Goal: Transaction & Acquisition: Purchase product/service

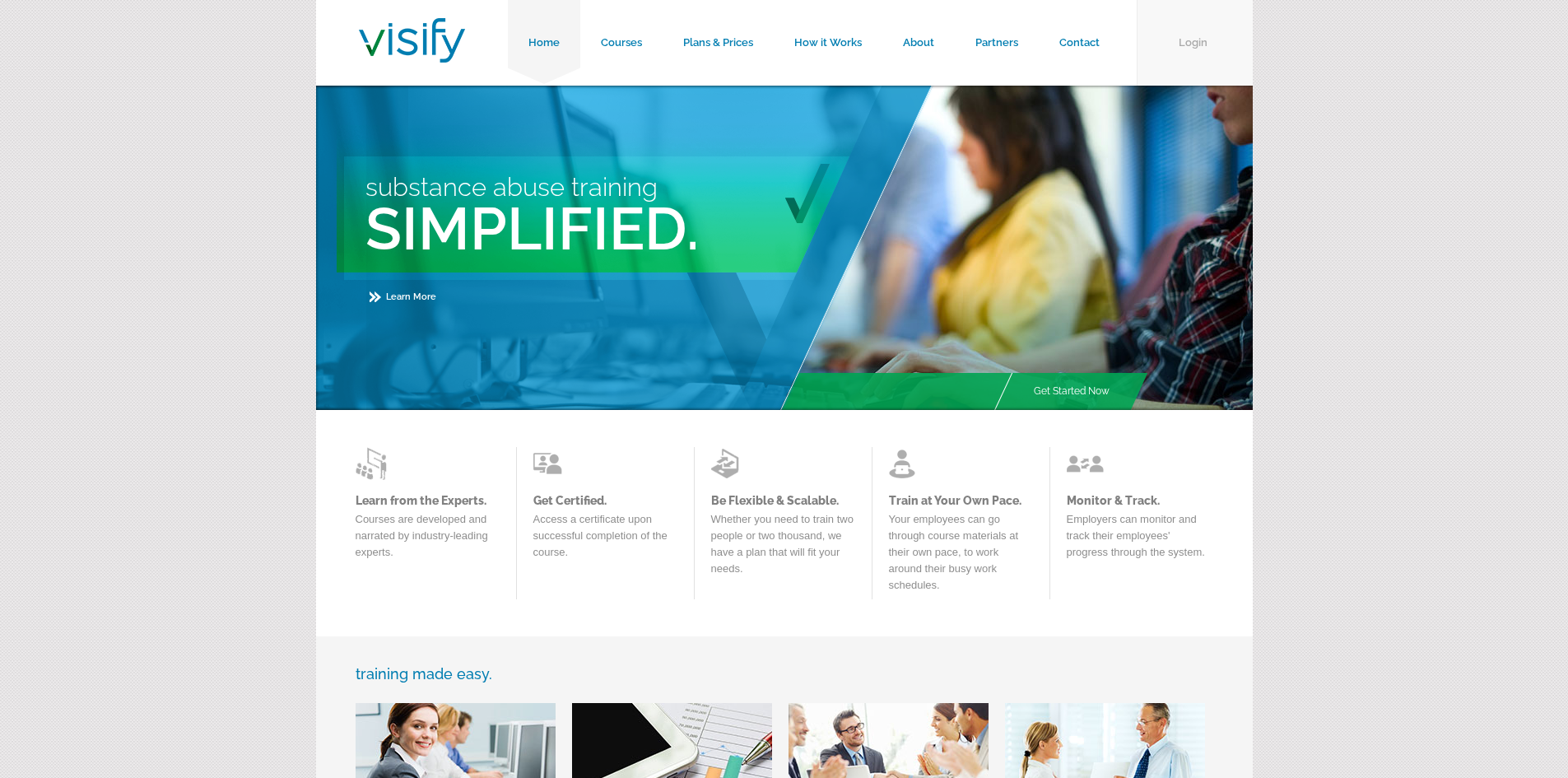
click at [1200, 27] on link "Login" at bounding box center [1195, 43] width 116 height 86
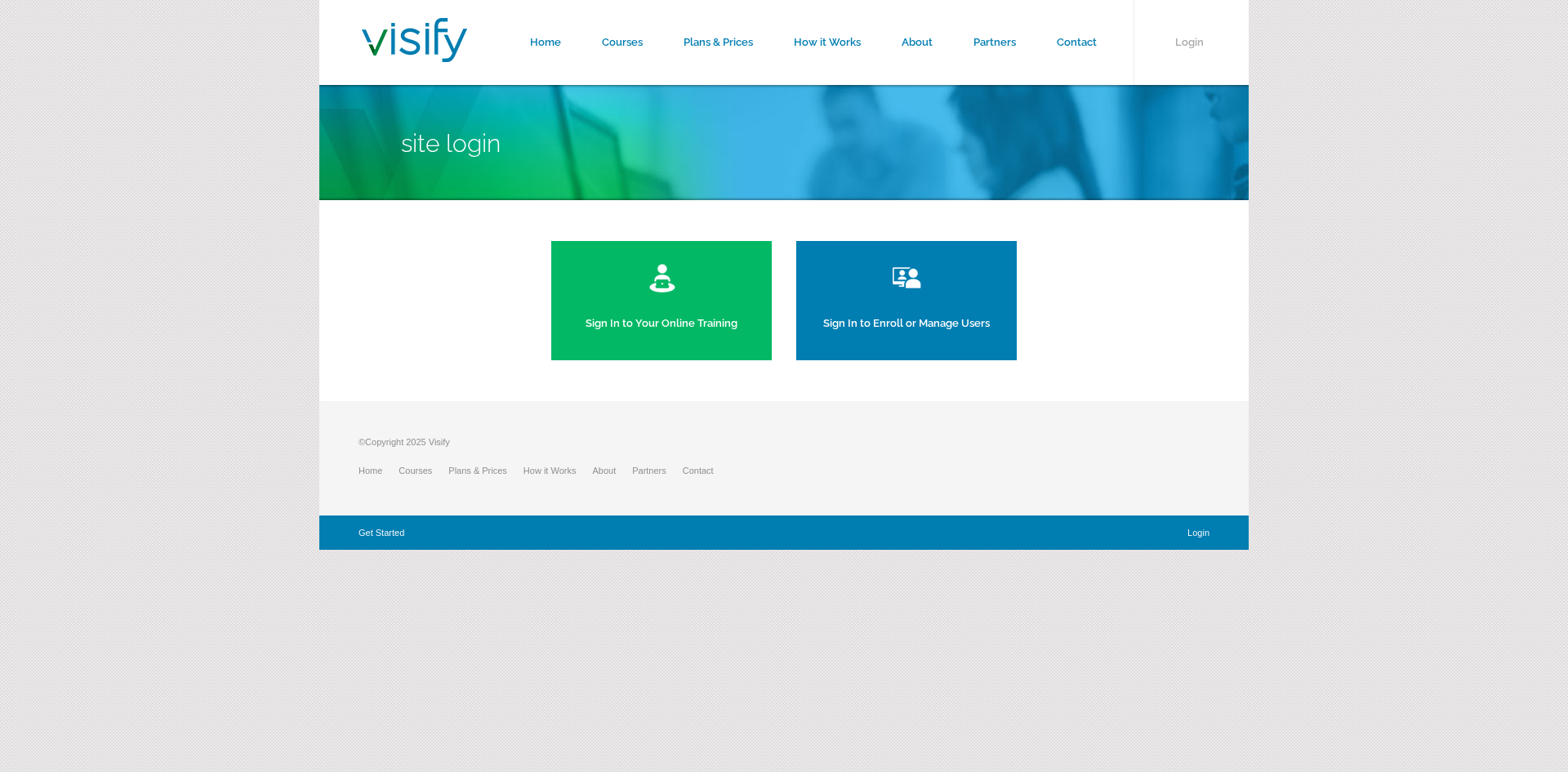
click at [911, 325] on link "Sign In to Enroll or Manage Users" at bounding box center [907, 300] width 221 height 119
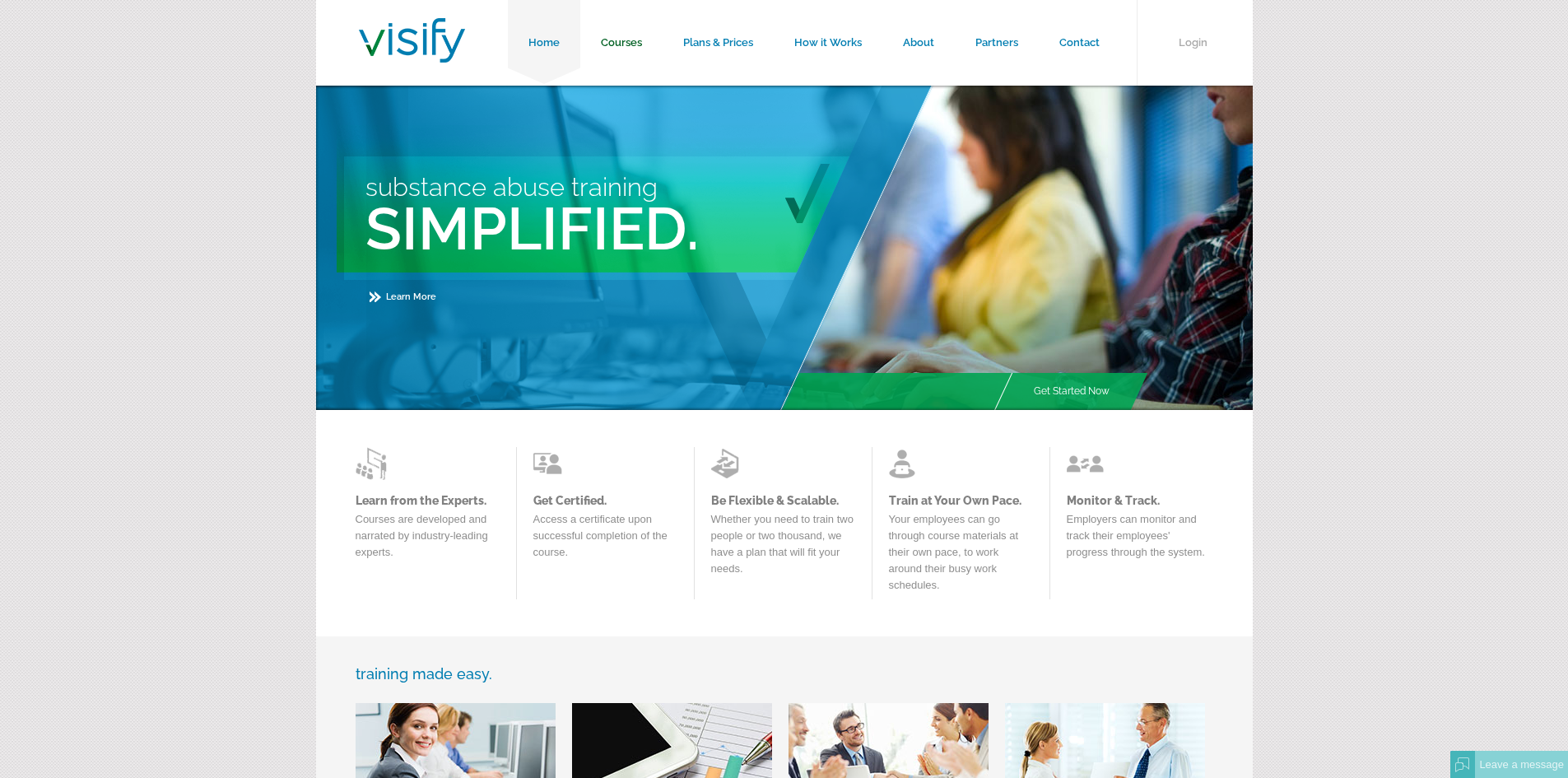
click at [613, 35] on link "Courses" at bounding box center [621, 43] width 82 height 86
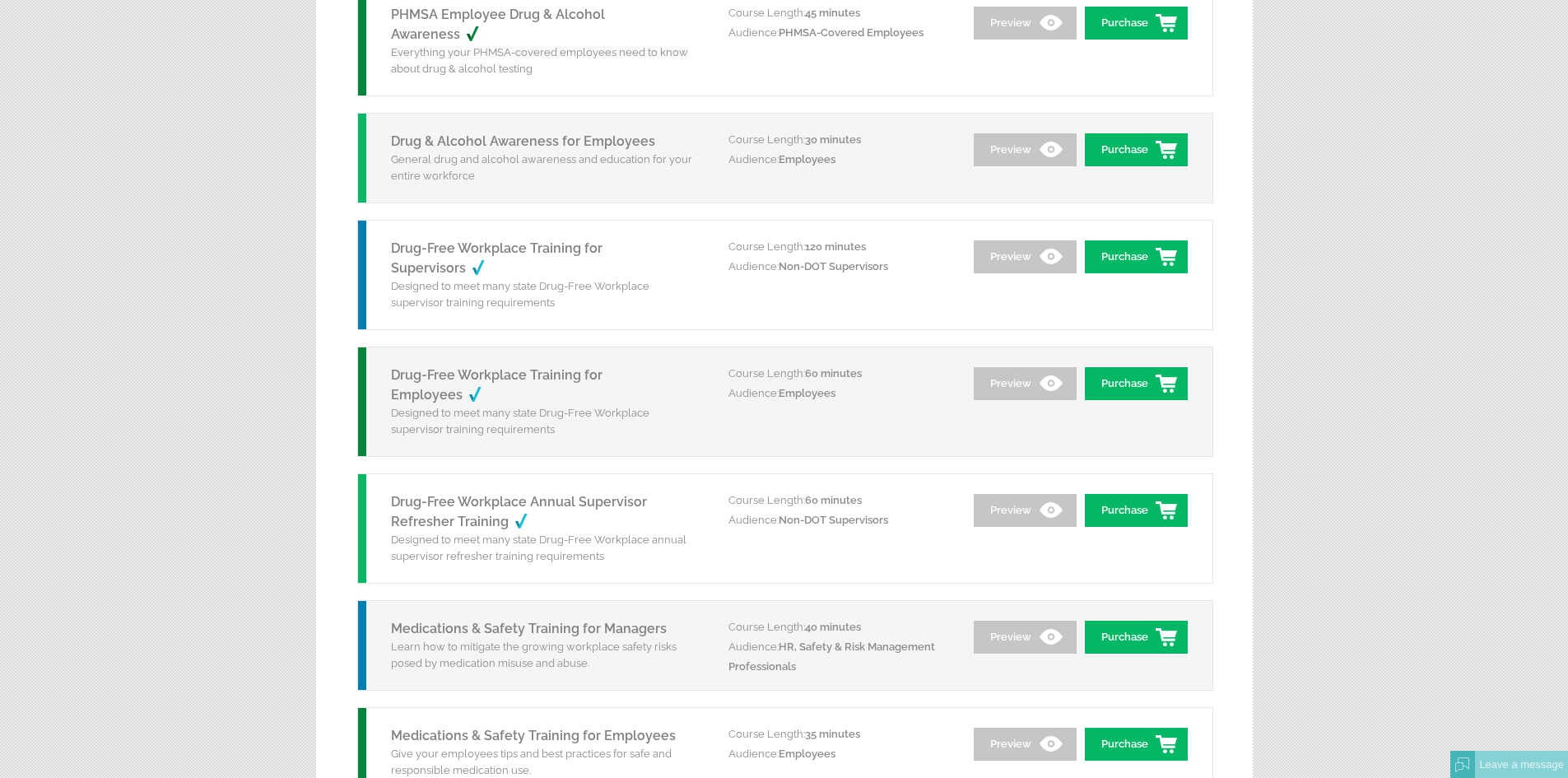
scroll to position [1234, 0]
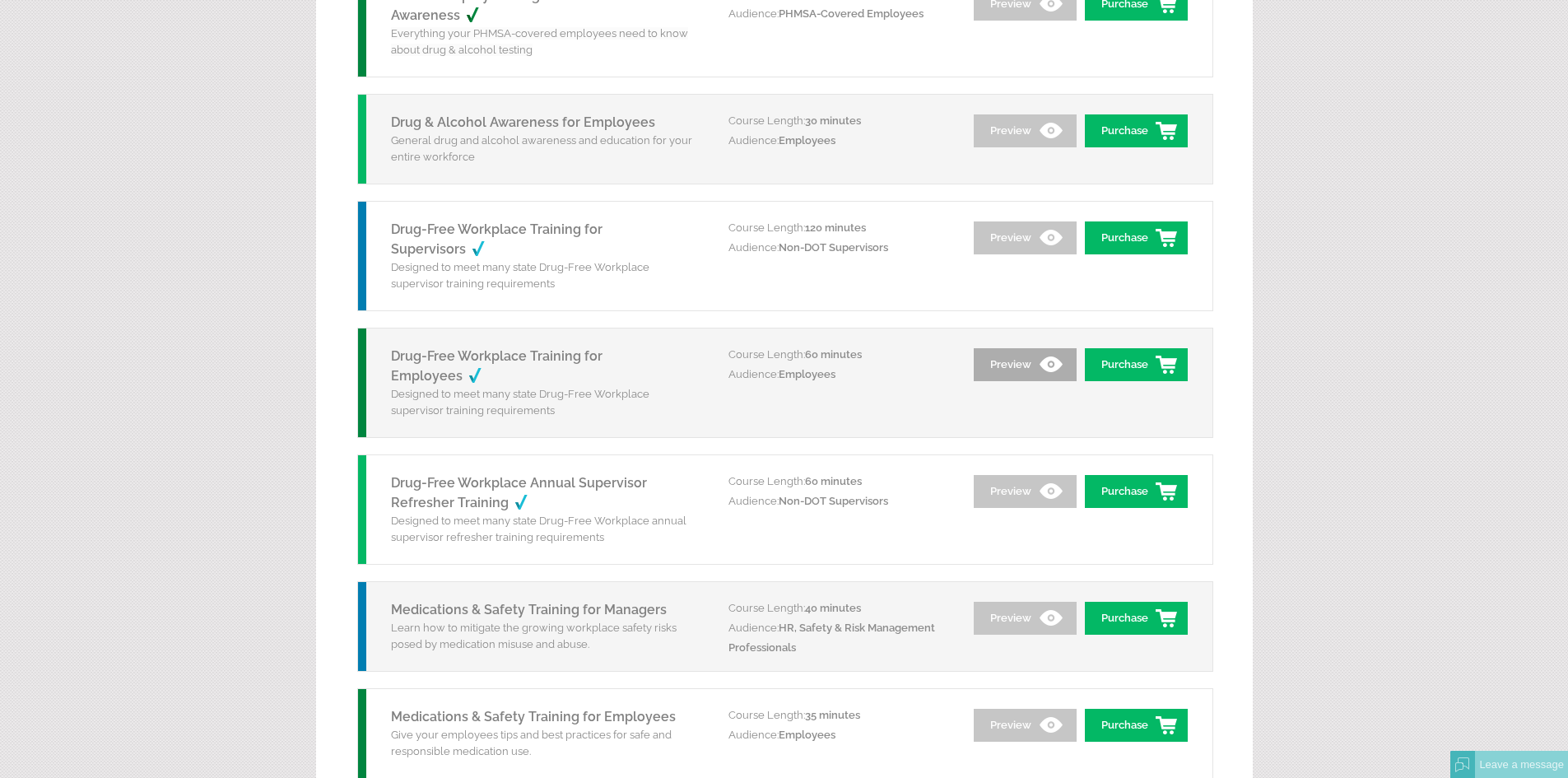
click at [1015, 367] on link "Preview" at bounding box center [1025, 364] width 103 height 33
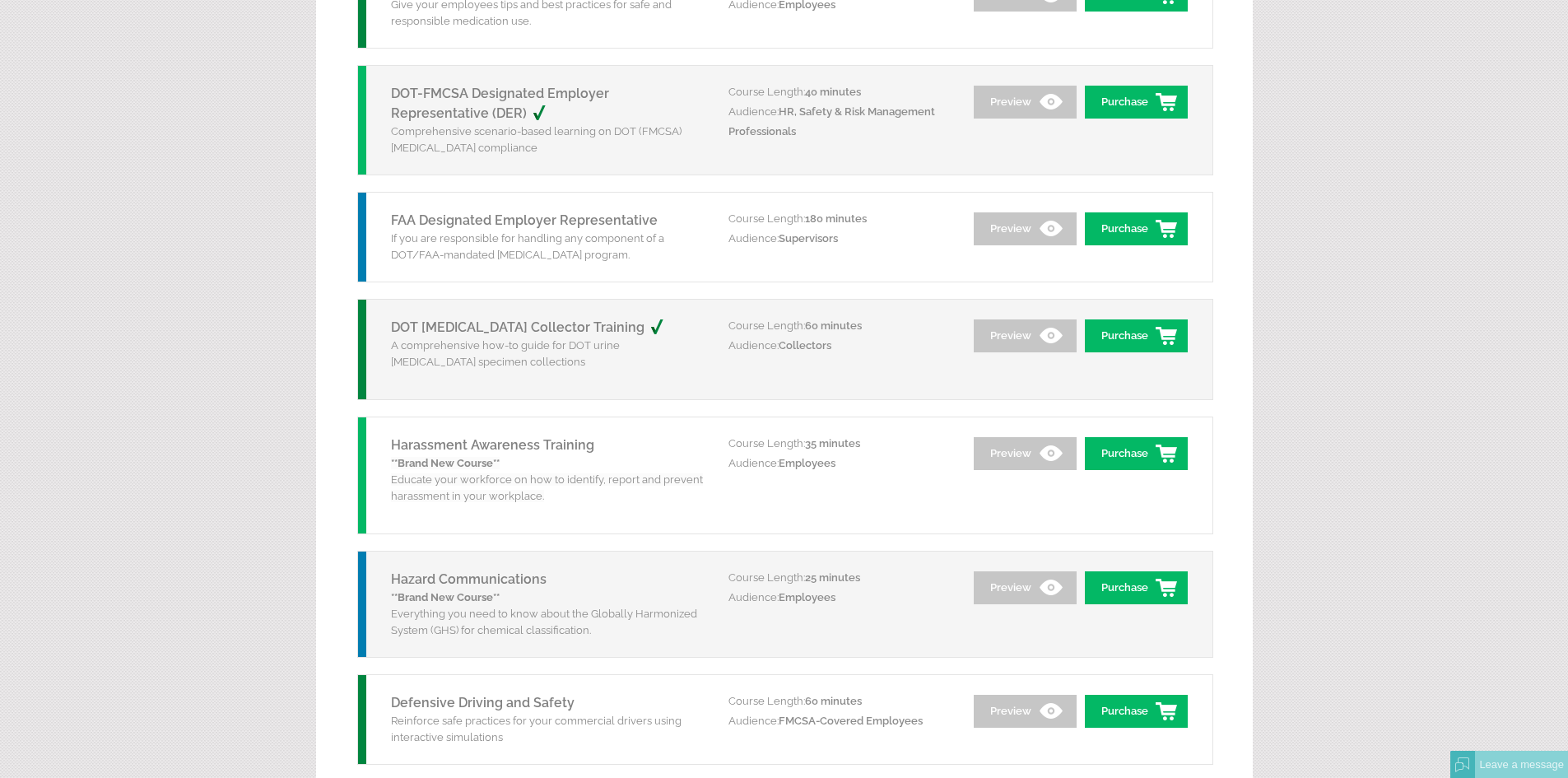
scroll to position [1975, 0]
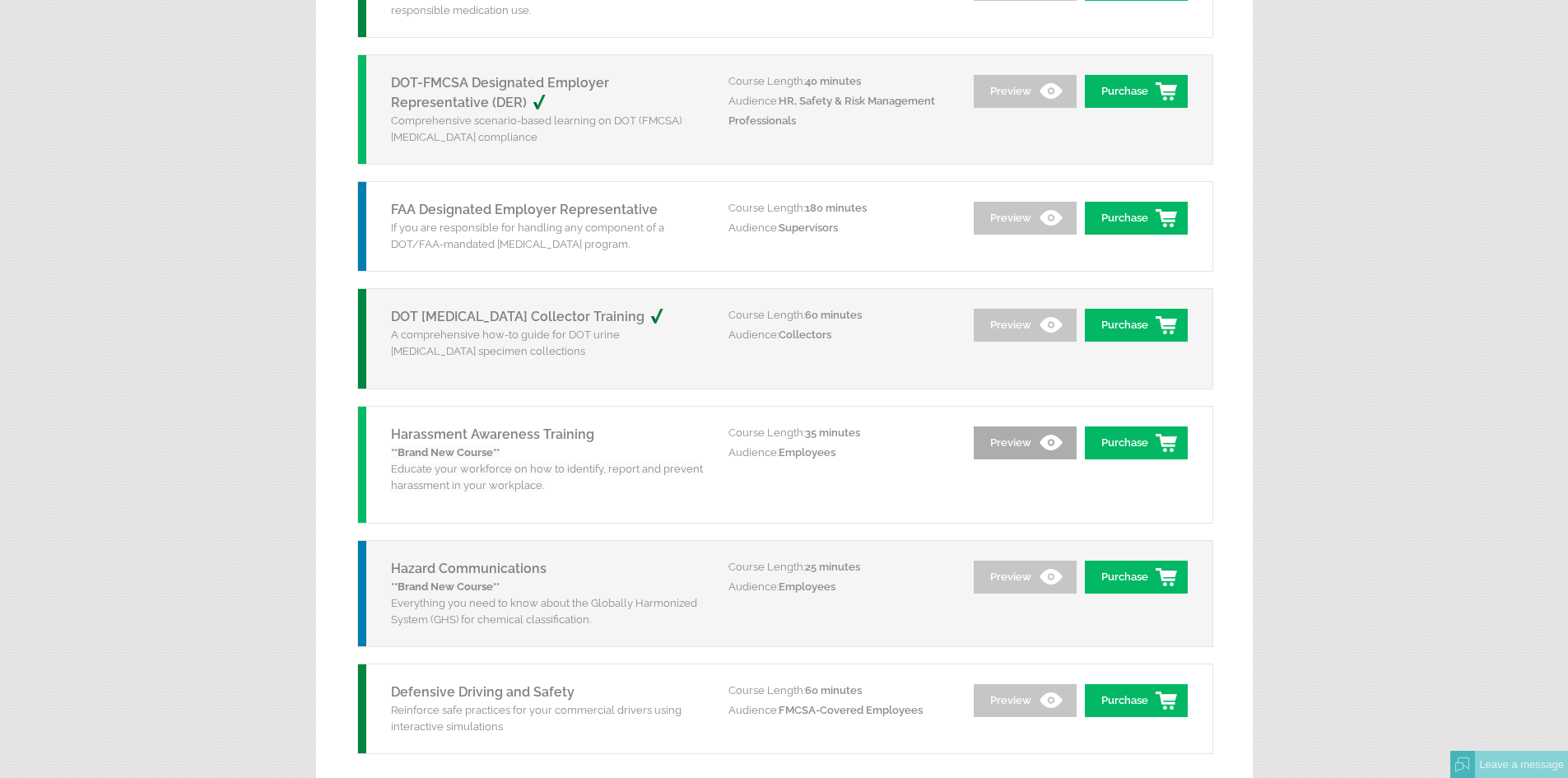
click at [1033, 446] on link "Preview" at bounding box center [1025, 443] width 103 height 33
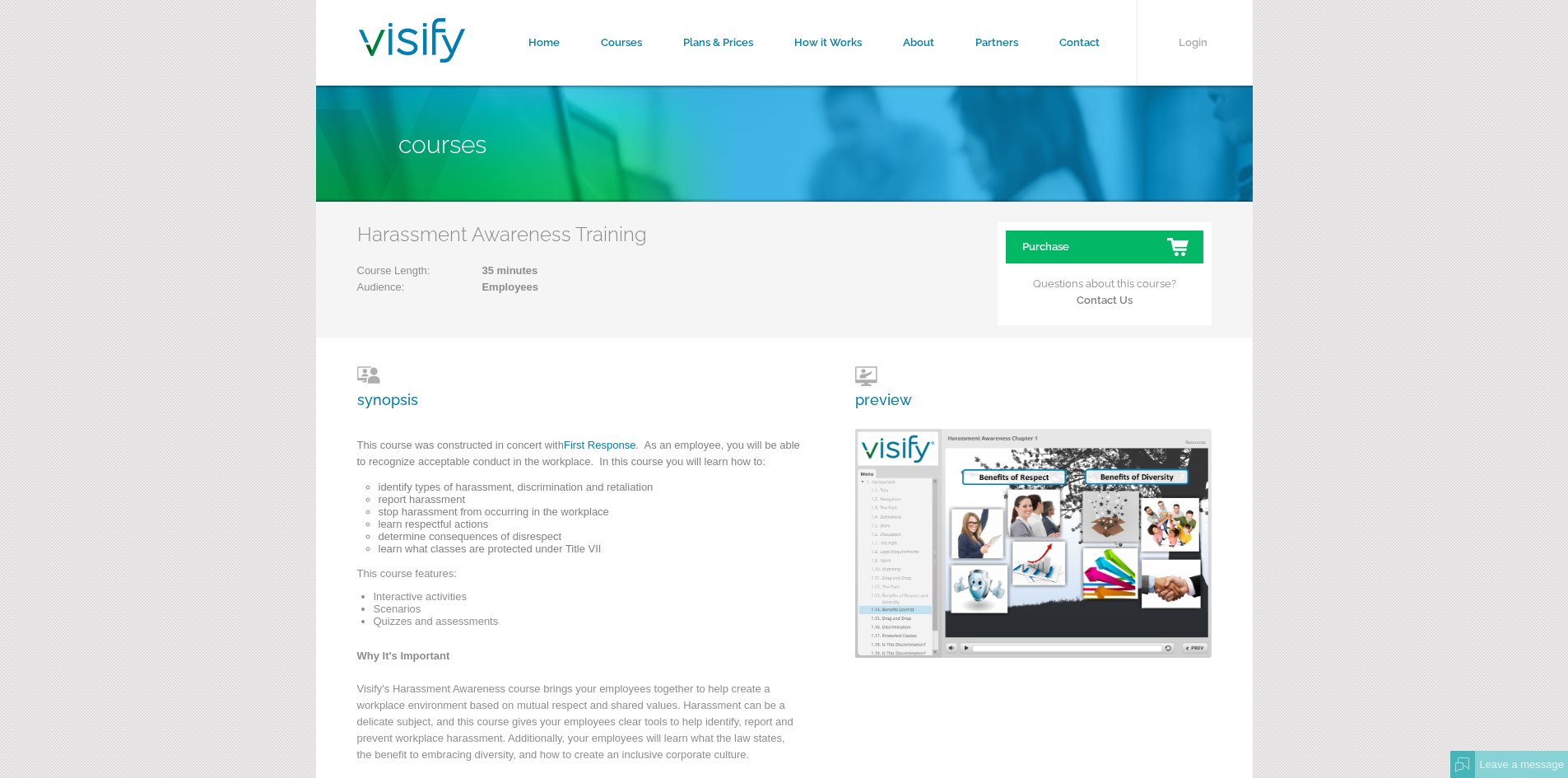
scroll to position [82, 0]
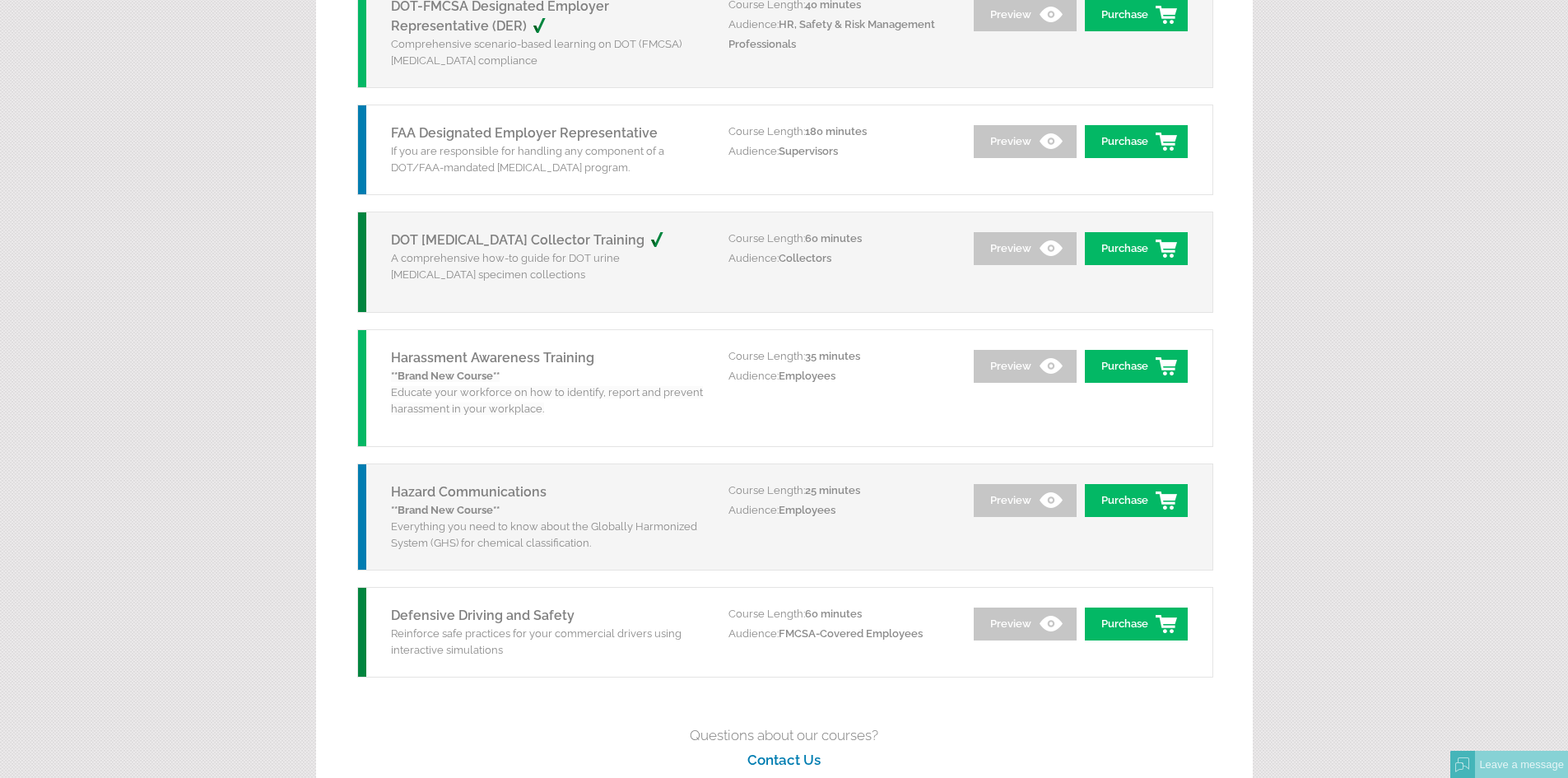
scroll to position [2220, 0]
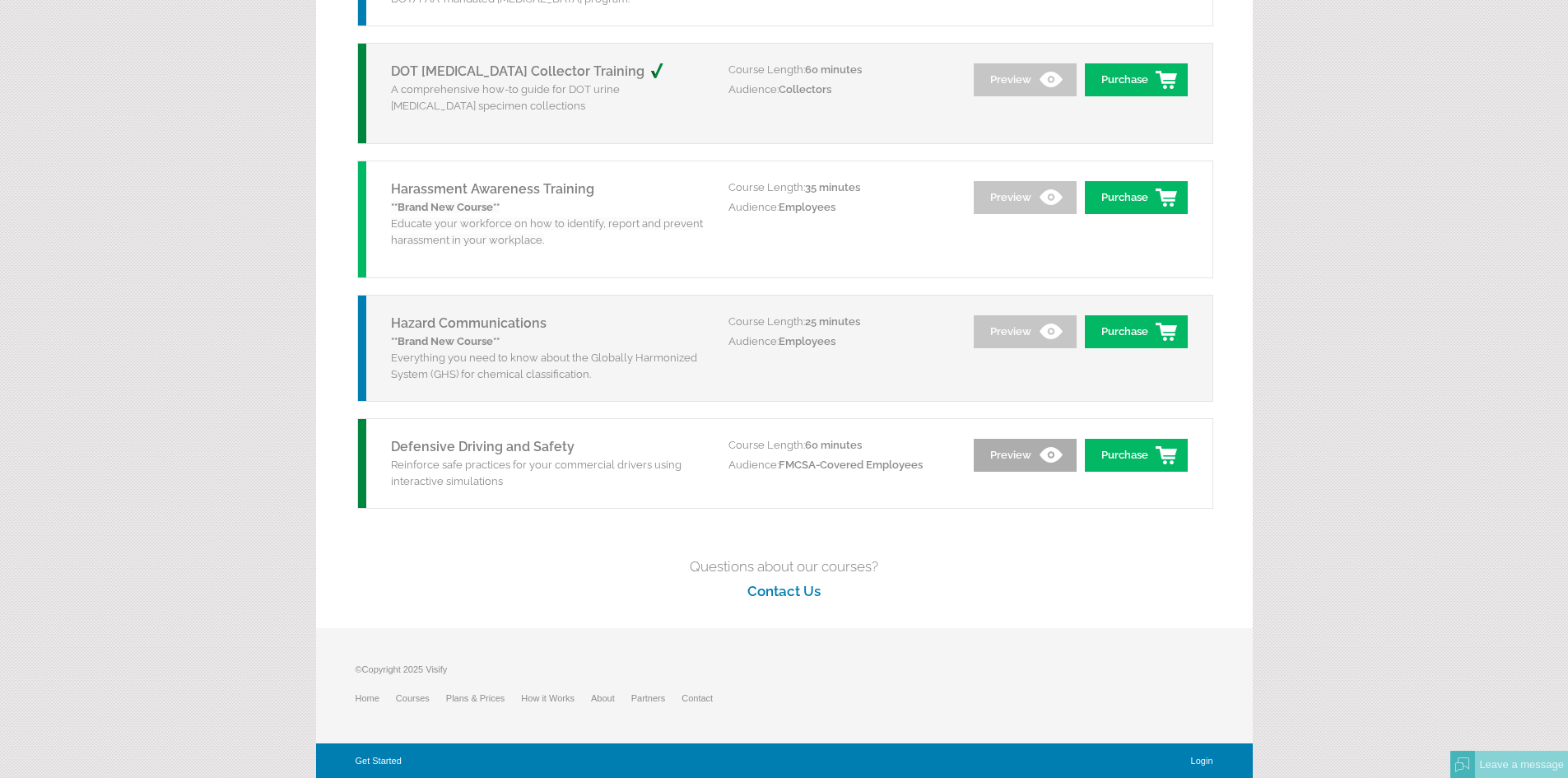
click at [1018, 454] on link "Preview" at bounding box center [1025, 456] width 103 height 33
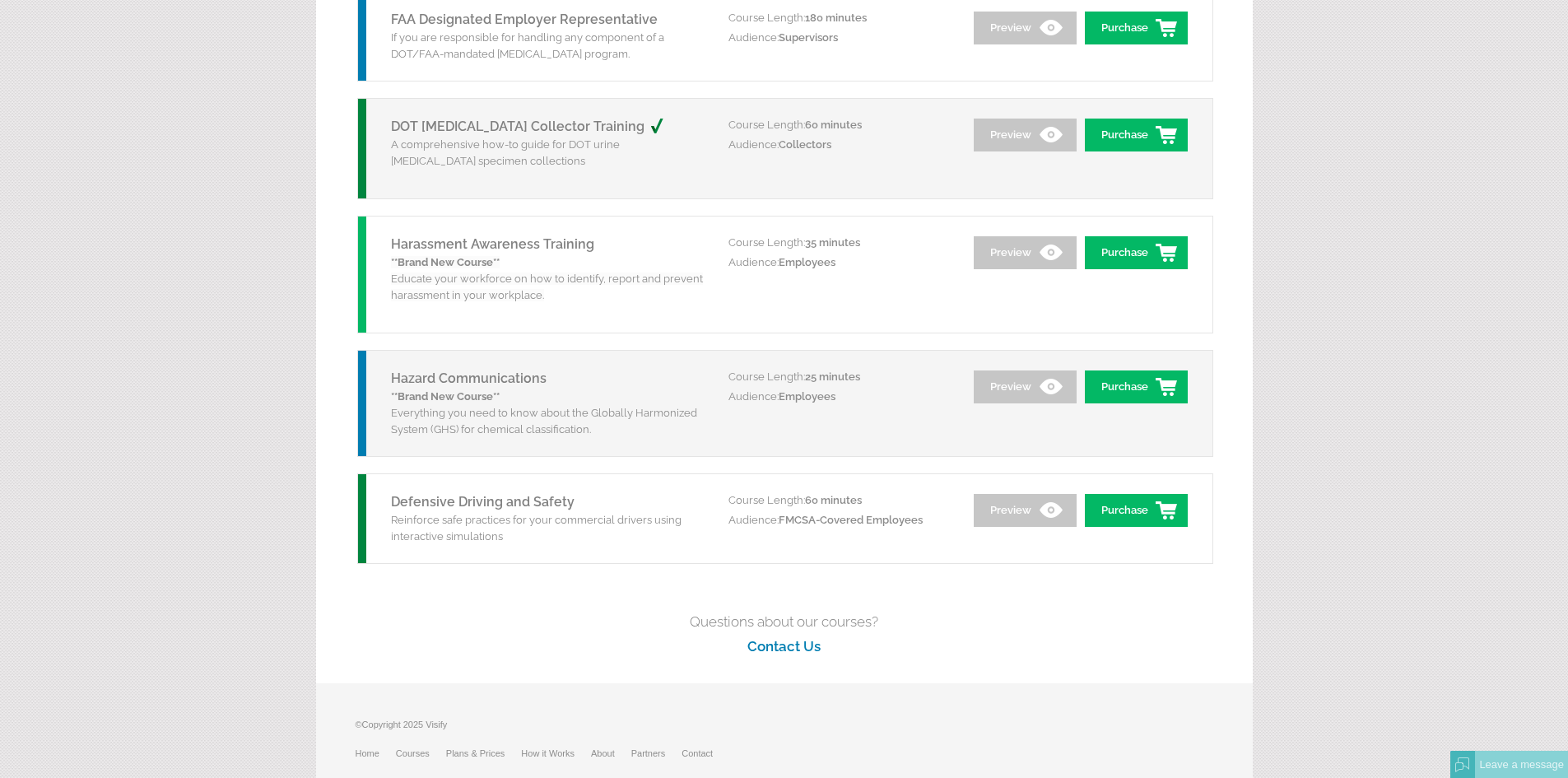
scroll to position [2136, 0]
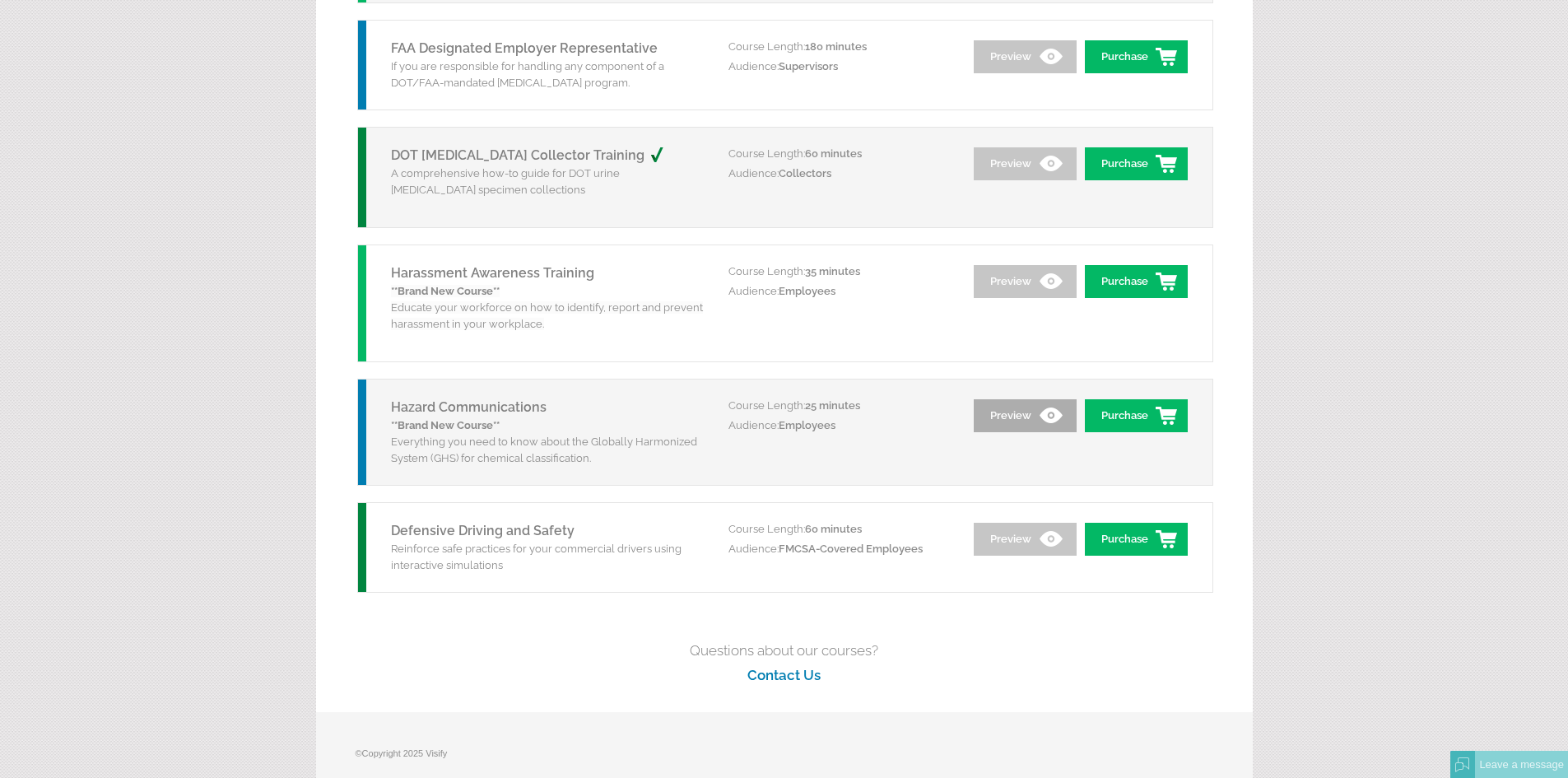
click at [1032, 412] on link "Preview" at bounding box center [1025, 416] width 103 height 33
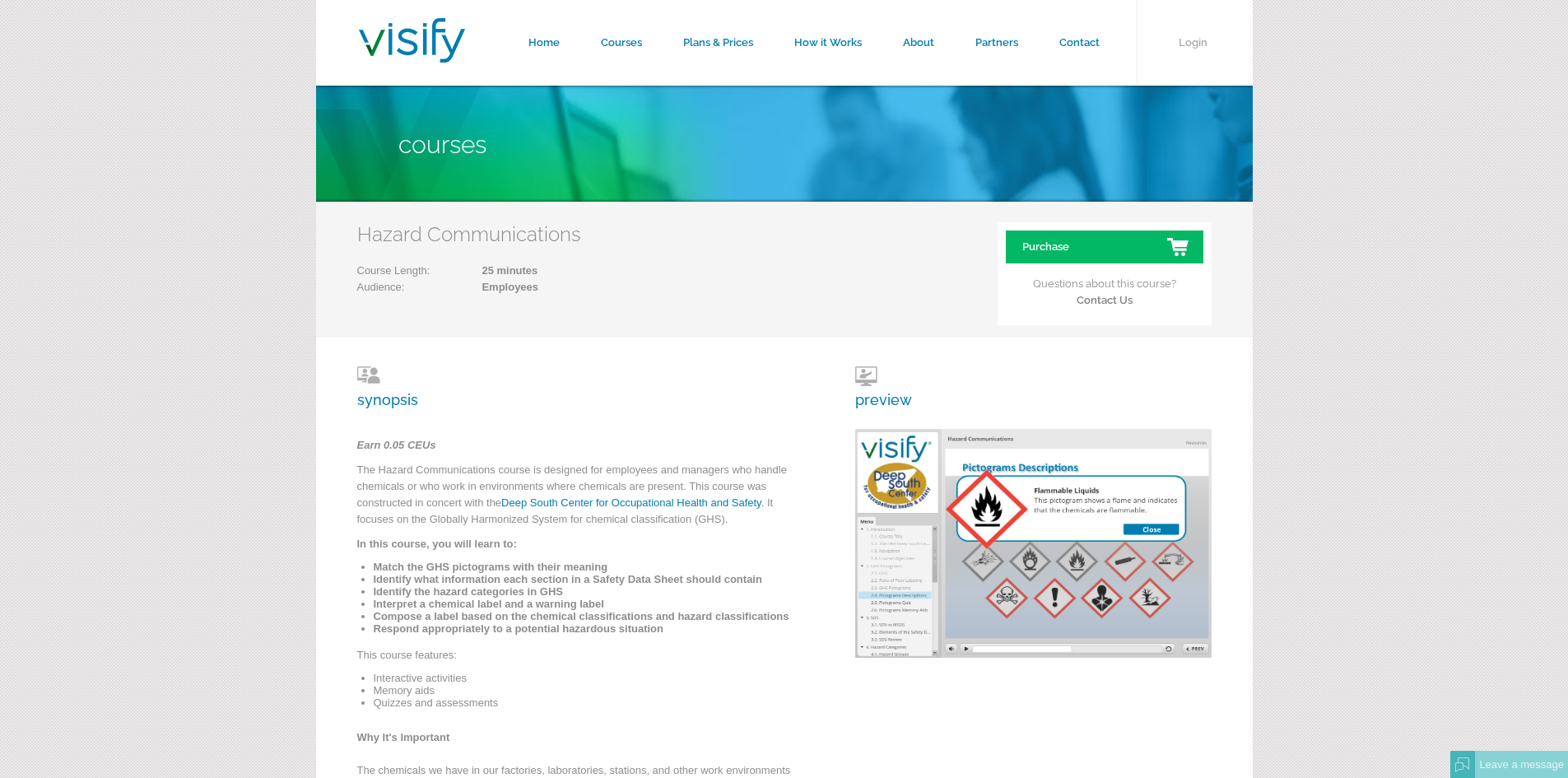
click at [876, 406] on h3 "preview" at bounding box center [883, 387] width 57 height 42
drag, startPoint x: 863, startPoint y: 365, endPoint x: 873, endPoint y: 407, distance: 43.2
click at [863, 366] on div "synopsis Earn 0.05 CEUs The Hazard Communications course is designed for employ…" at bounding box center [784, 613] width 937 height 552
click at [874, 397] on h3 "preview" at bounding box center [883, 387] width 57 height 42
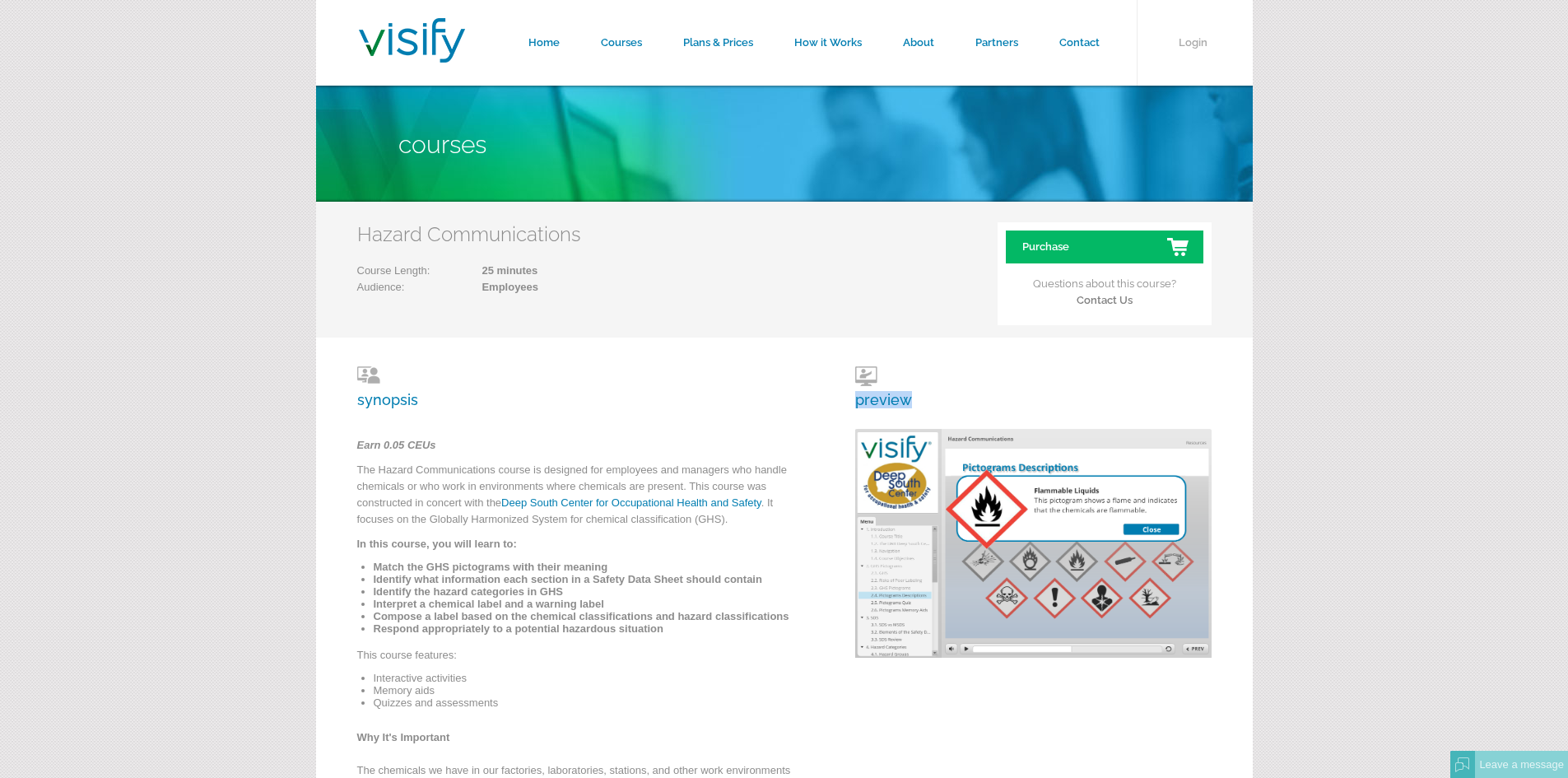
click at [891, 400] on h3 "preview" at bounding box center [883, 387] width 57 height 42
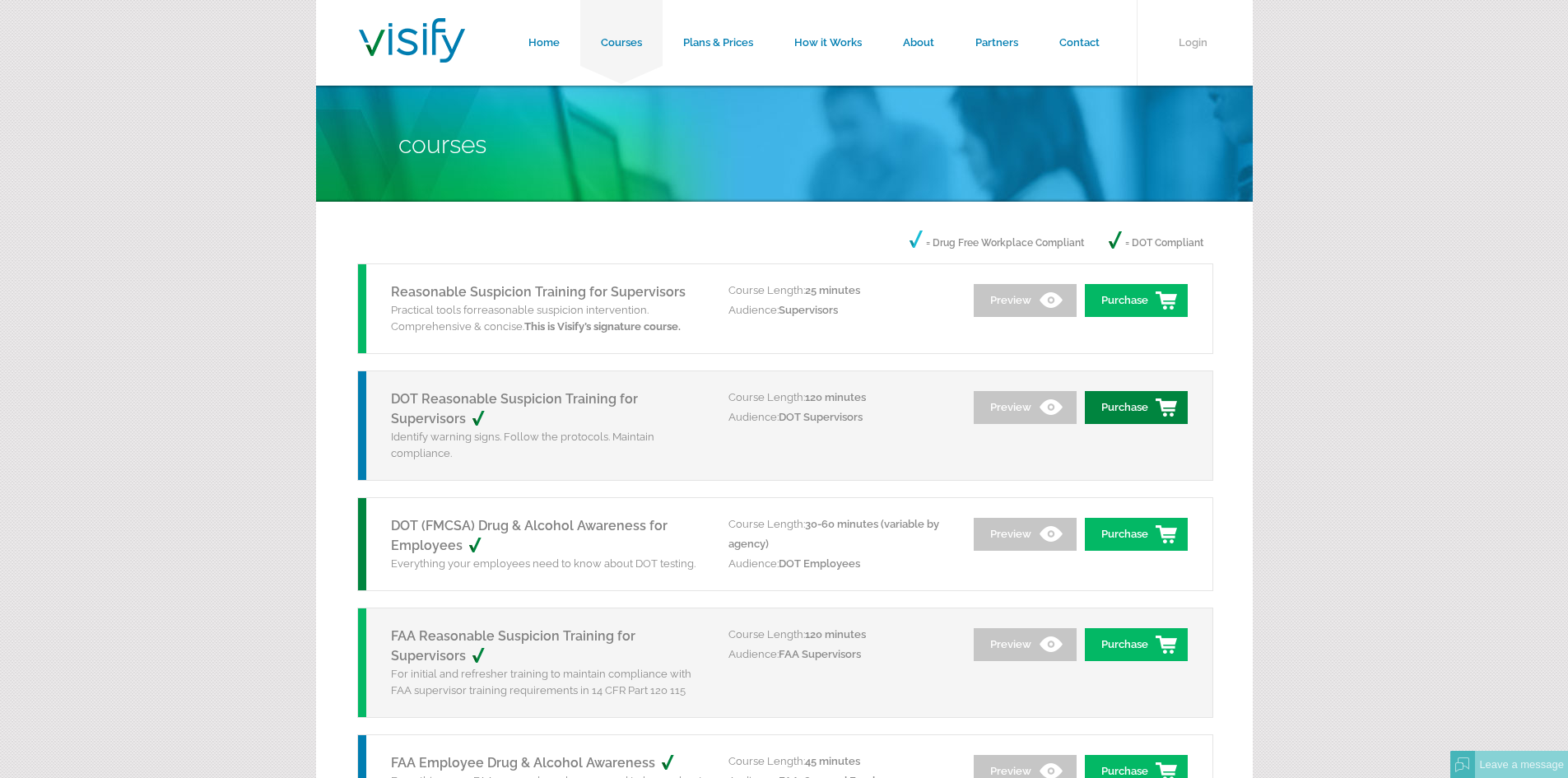
click at [1149, 414] on link "Purchase" at bounding box center [1136, 407] width 103 height 33
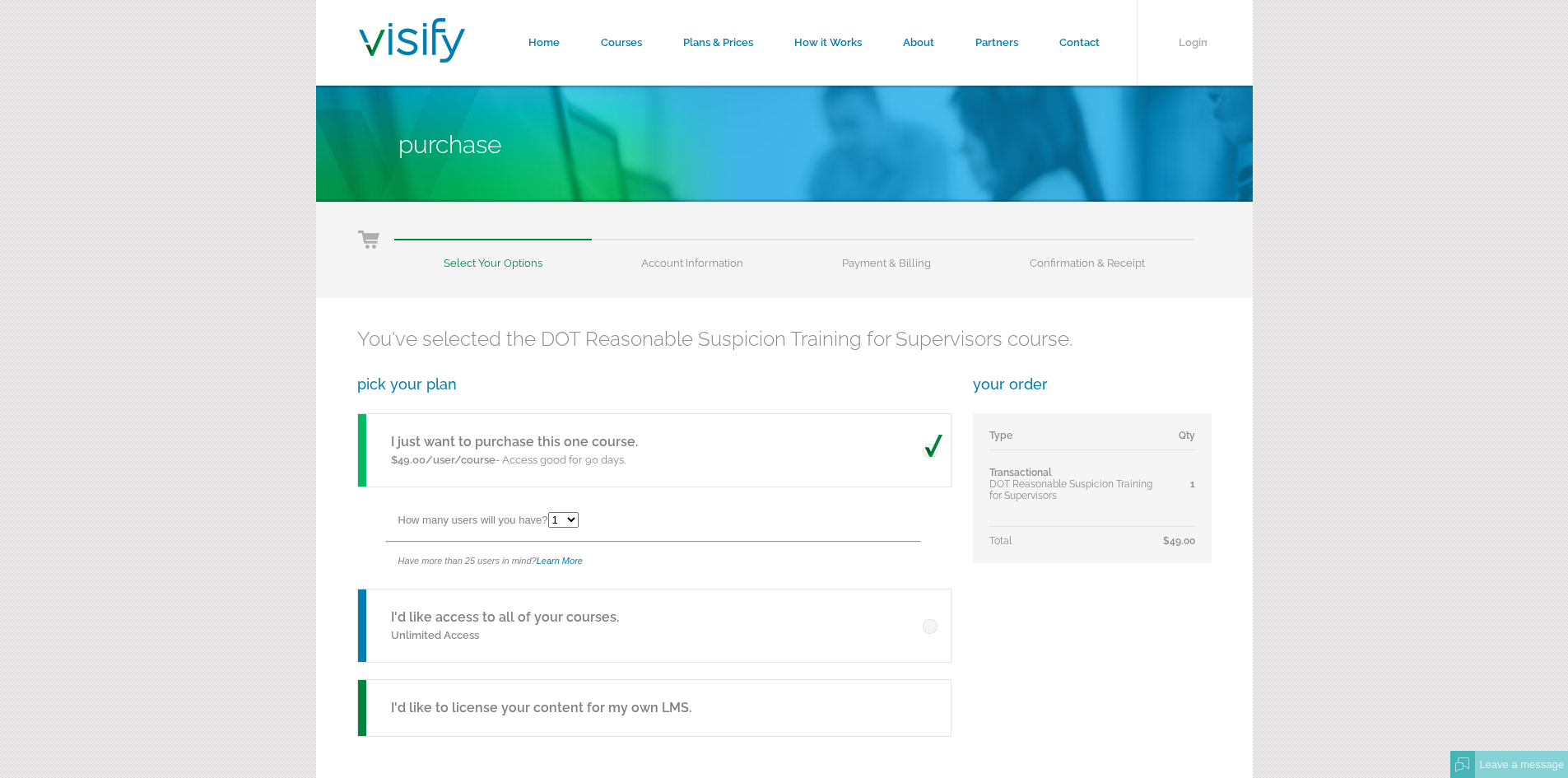
scroll to position [82, 0]
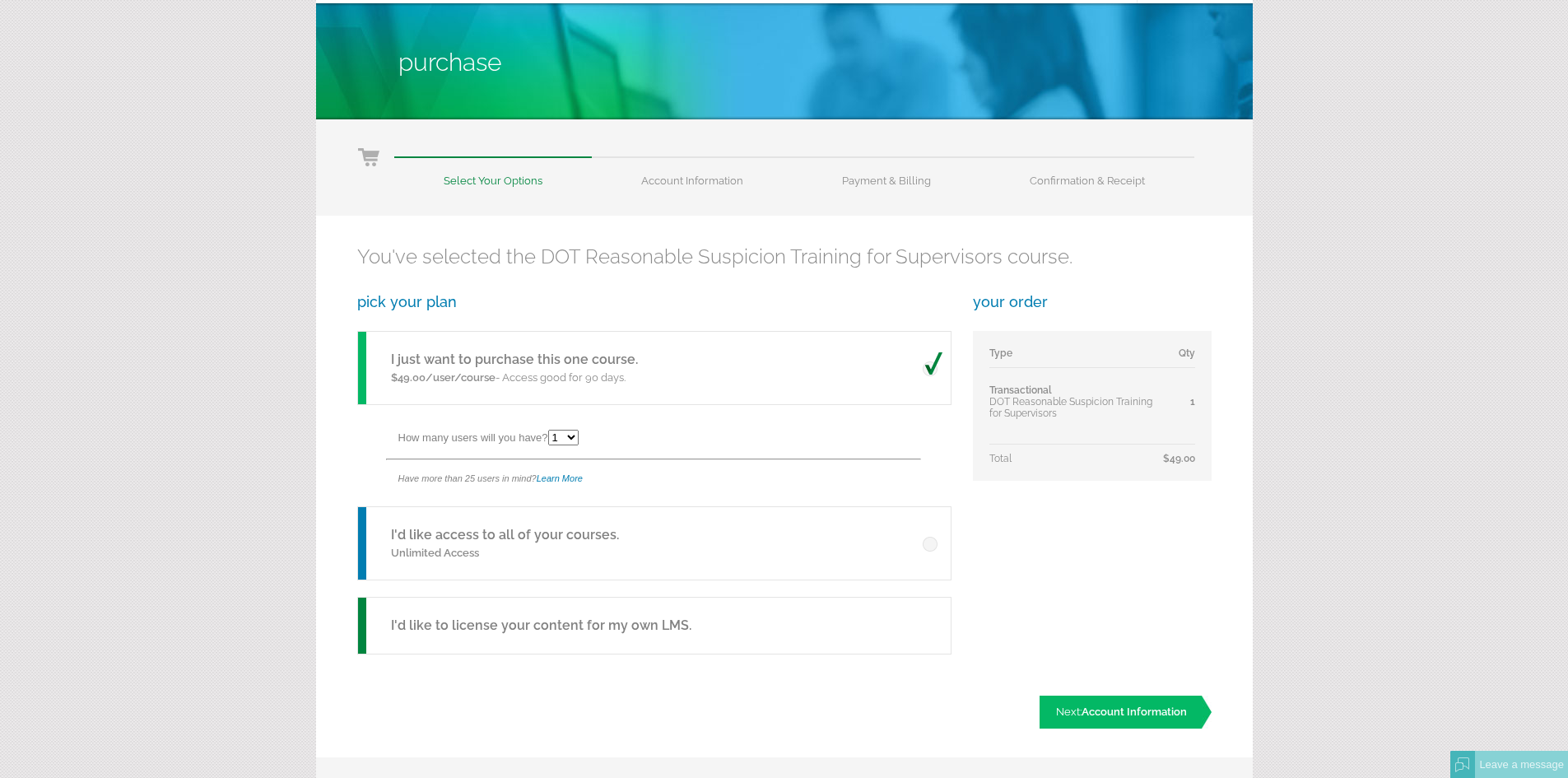
click at [572, 437] on select "1 2 3 4 5 6 7 8 9 10 11 12 13 14 15 16 17 18 19 20 21 22 23 24 25" at bounding box center [564, 437] width 31 height 16
select select "3"
click at [550, 429] on select "1 2 3 4 5 6 7 8 9 10 11 12 13 14 15 16 17 18 19 20 21 22 23 24 25" at bounding box center [564, 437] width 31 height 16
click at [1103, 707] on span "Account Information" at bounding box center [1134, 711] width 105 height 12
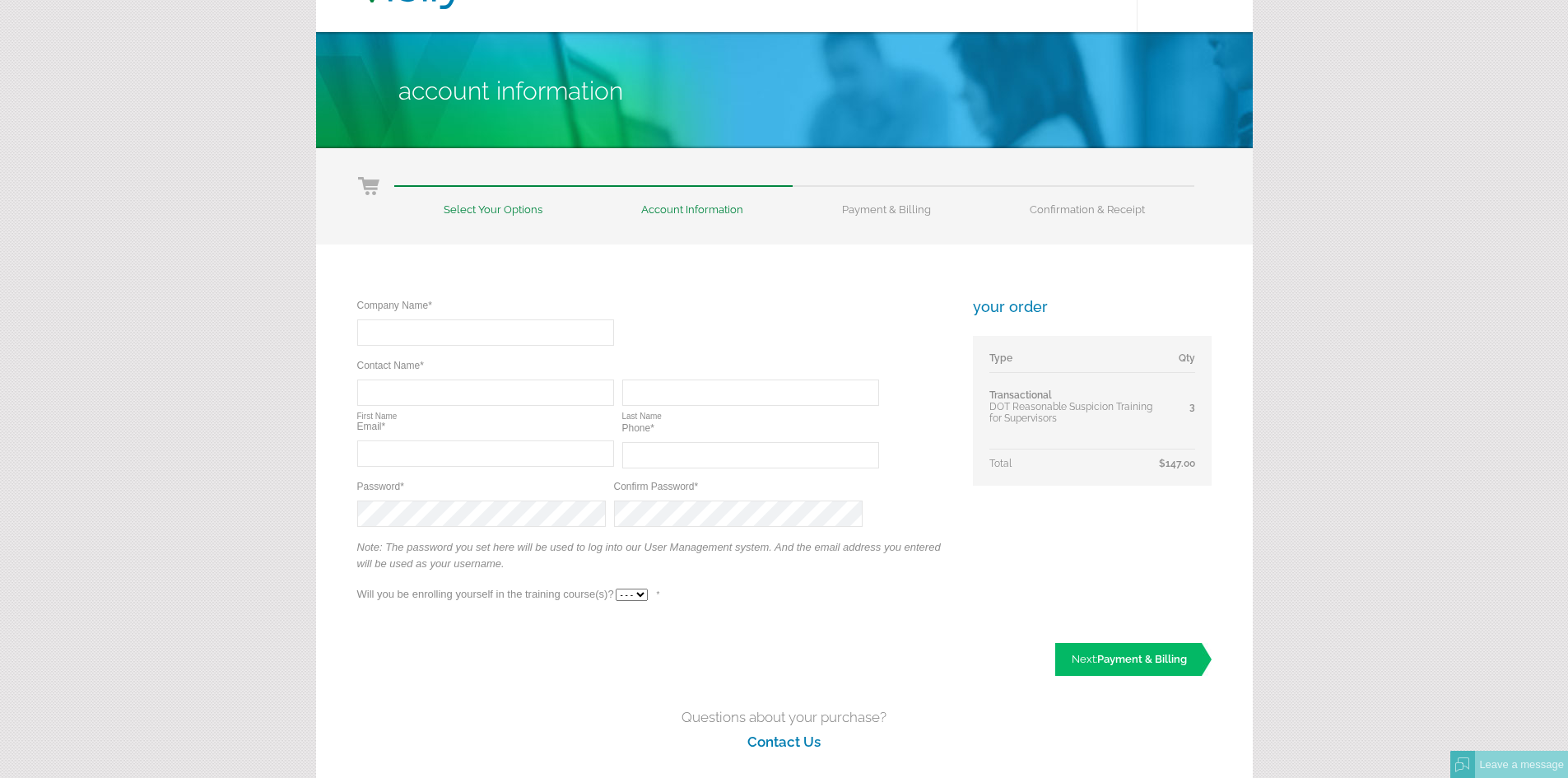
scroll to position [82, 0]
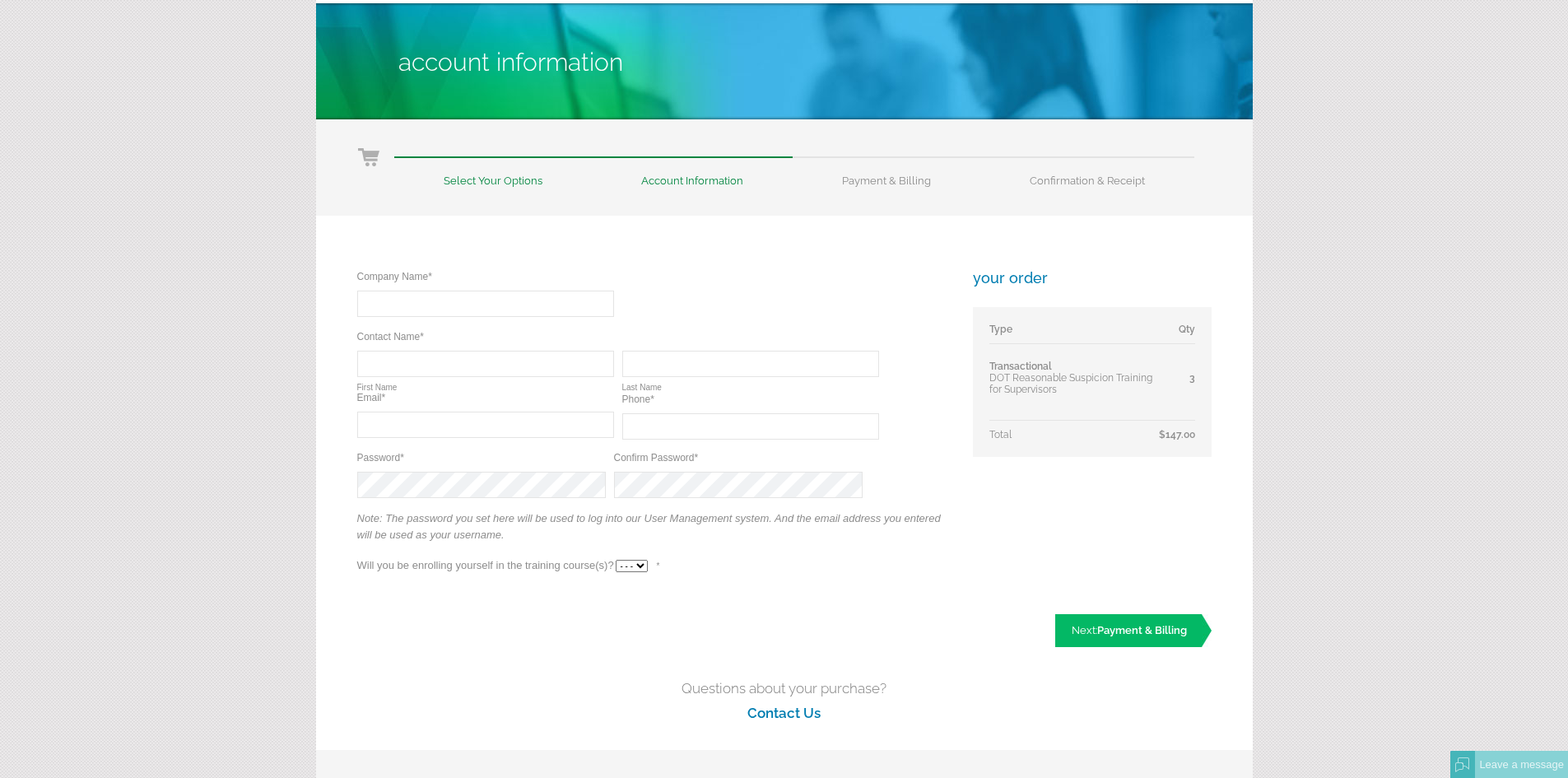
click at [644, 566] on select "- - - Yes No" at bounding box center [632, 566] width 32 height 12
select select "No"
click at [616, 560] on select "- - - Yes No" at bounding box center [632, 566] width 32 height 12
click at [884, 536] on p "Note: The password you set here will be used to log into our User Management sy…" at bounding box center [654, 530] width 592 height 41
click at [442, 305] on input "text" at bounding box center [486, 304] width 257 height 26
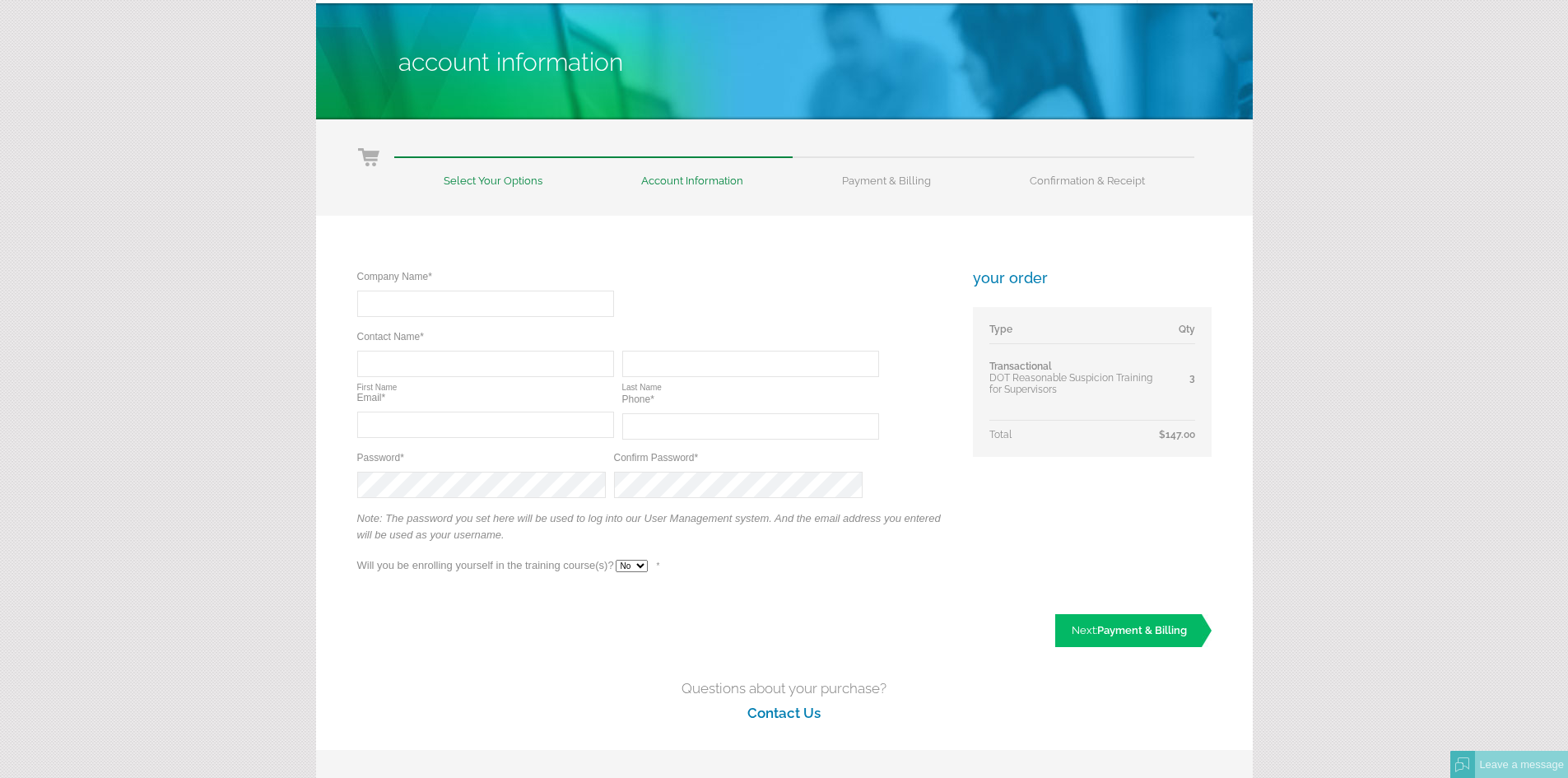
click at [682, 289] on div "Company Name* Required Contact Name* Required Required First Name Last Name Ema…" at bounding box center [654, 428] width 592 height 320
click at [697, 364] on input "text" at bounding box center [750, 364] width 257 height 26
click at [472, 364] on input "text" at bounding box center [486, 364] width 257 height 26
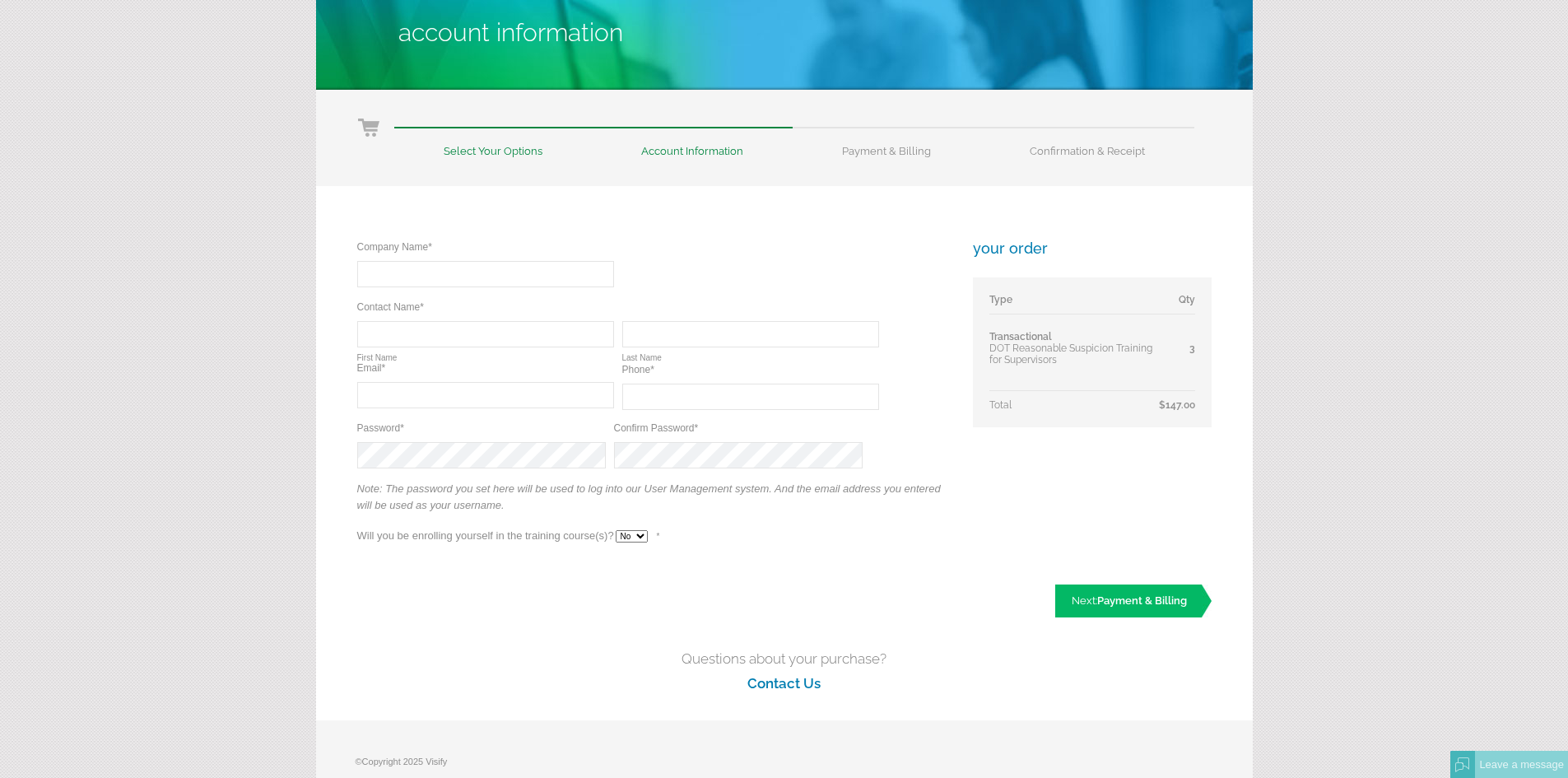
scroll to position [0, 0]
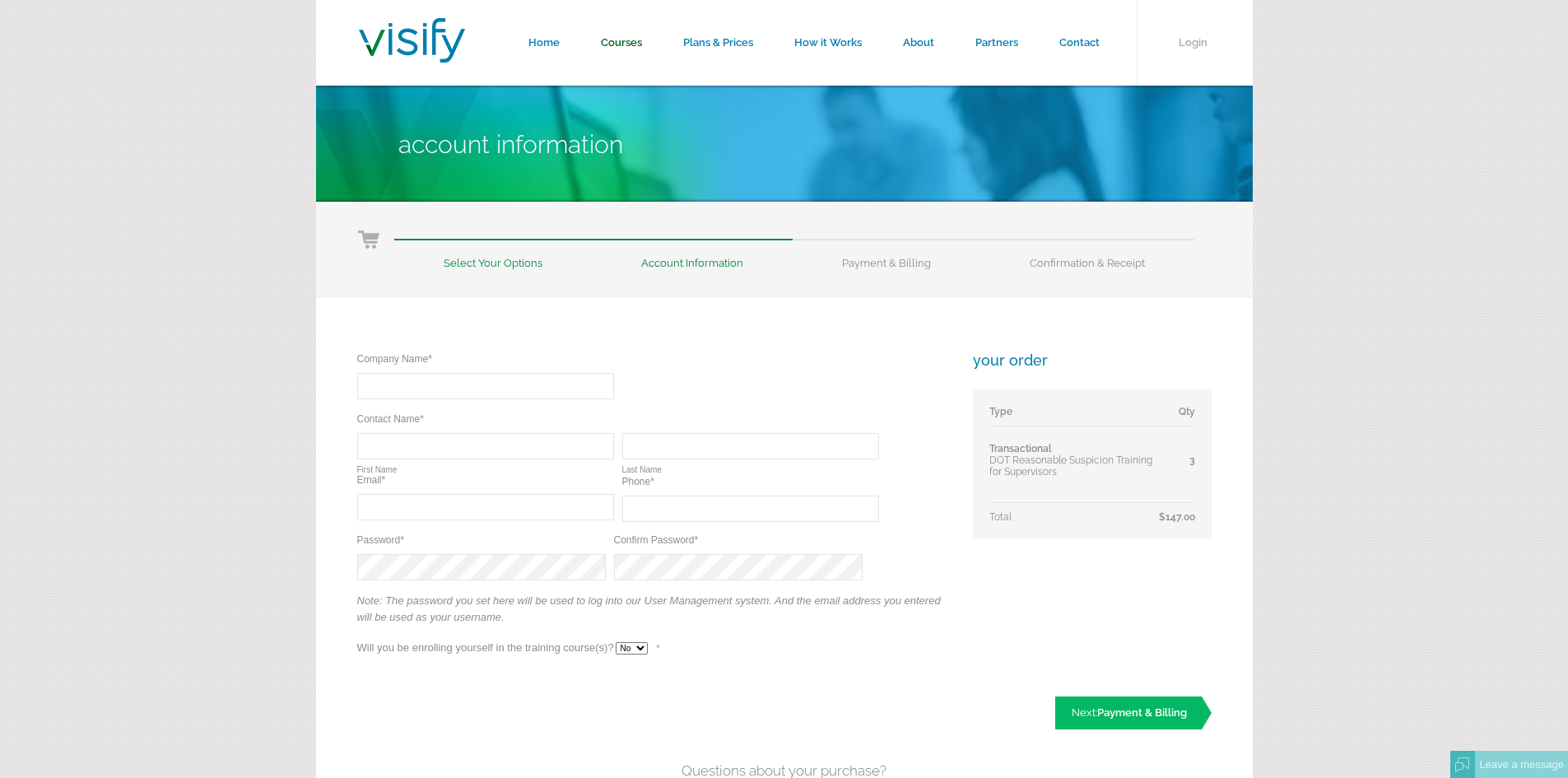
click at [613, 42] on link "Courses" at bounding box center [621, 43] width 82 height 86
